Goal: Information Seeking & Learning: Understand process/instructions

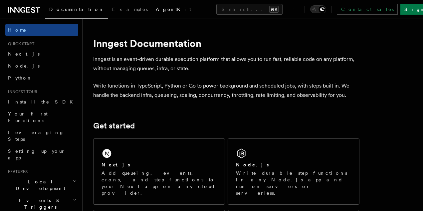
click at [152, 6] on link "AgentKit" at bounding box center [173, 10] width 43 height 16
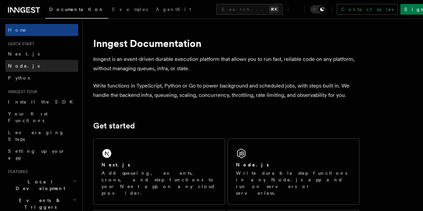
click at [50, 65] on link "Node.js" at bounding box center [41, 66] width 73 height 12
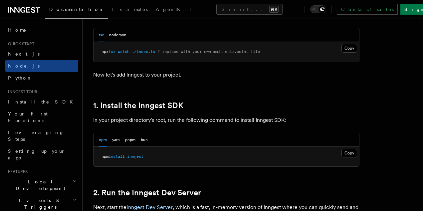
scroll to position [360, 0]
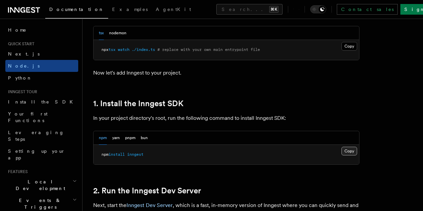
click at [345, 151] on button "Copy Copied" at bounding box center [349, 151] width 16 height 9
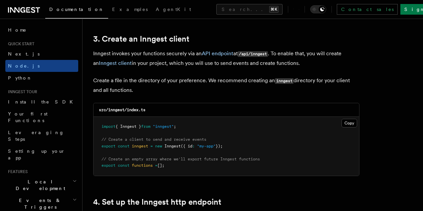
scroll to position [861, 0]
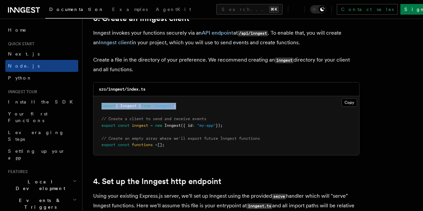
drag, startPoint x: 191, startPoint y: 107, endPoint x: 102, endPoint y: 108, distance: 88.2
click at [102, 108] on pre "import { Inngest } from "inngest" ; // Create a client to send and receive even…" at bounding box center [226, 125] width 266 height 59
copy span "import { Inngest } from "inngest" ;"
drag, startPoint x: 237, startPoint y: 126, endPoint x: 85, endPoint y: 127, distance: 152.1
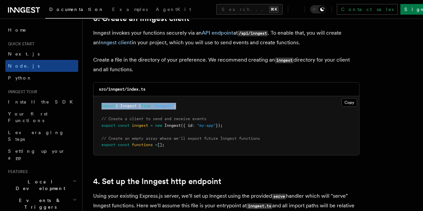
copy span "export const inngest = new Inngest ({ id : "my-app" });"
drag, startPoint x: 197, startPoint y: 144, endPoint x: 74, endPoint y: 145, distance: 123.1
copy div "Features Local Development Events & Triggers Inngest Functions Overview Steps &…"
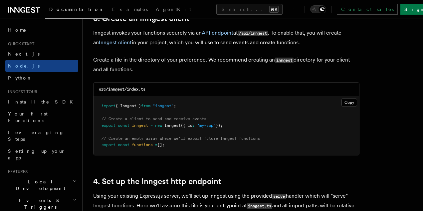
drag, startPoint x: 180, startPoint y: 149, endPoint x: 87, endPoint y: 149, distance: 92.8
drag, startPoint x: 175, startPoint y: 145, endPoint x: 97, endPoint y: 146, distance: 77.5
click at [97, 146] on pre "import { Inngest } from "inngest" ; // Create a client to send and receive even…" at bounding box center [226, 125] width 266 height 59
copy span "export const functions = [];"
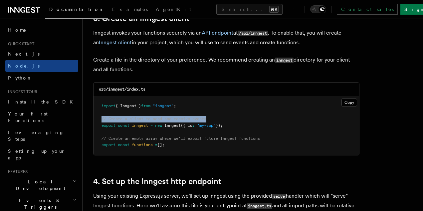
drag, startPoint x: 225, startPoint y: 118, endPoint x: 95, endPoint y: 120, distance: 129.1
click at [95, 120] on pre "import { Inngest } from "inngest" ; // Create a client to send and receive even…" at bounding box center [226, 125] width 266 height 59
copy span "// Create a client to send and receive events"
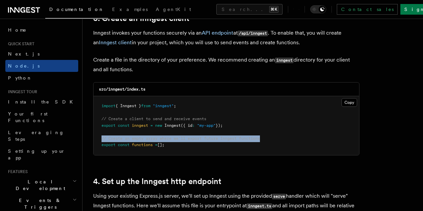
drag, startPoint x: 272, startPoint y: 139, endPoint x: 97, endPoint y: 136, distance: 175.0
click at [97, 136] on pre "import { Inngest } from "inngest" ; // Create a client to send and receive even…" at bounding box center [226, 125] width 266 height 59
copy span "// Create an empty array where we'll export future Inngest functions"
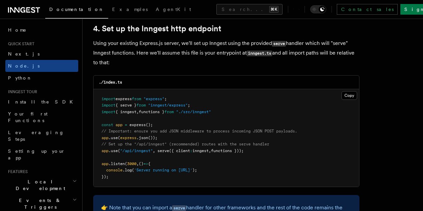
scroll to position [1014, 0]
drag, startPoint x: 258, startPoint y: 151, endPoint x: 159, endPoint y: 153, distance: 98.8
click at [159, 153] on pre "import express from "express" ; import { serve } from "inngest/express" ; impor…" at bounding box center [226, 138] width 266 height 98
copy span "serve ({ client : inngest , functions }));"
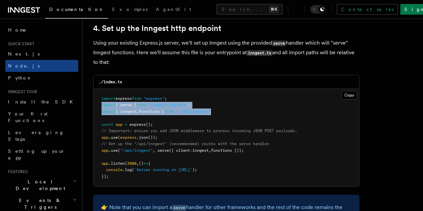
drag, startPoint x: 102, startPoint y: 106, endPoint x: 237, endPoint y: 110, distance: 134.5
click at [237, 110] on pre "import express from "express" ; import { serve } from "inngest/express" ; impor…" at bounding box center [226, 138] width 266 height 98
copy code "import { serve } from "inngest/express" ; import { inngest , functions } from "…"
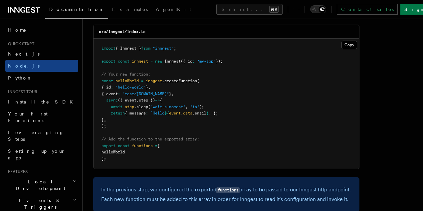
scroll to position [1344, 0]
